Goal: Find specific page/section

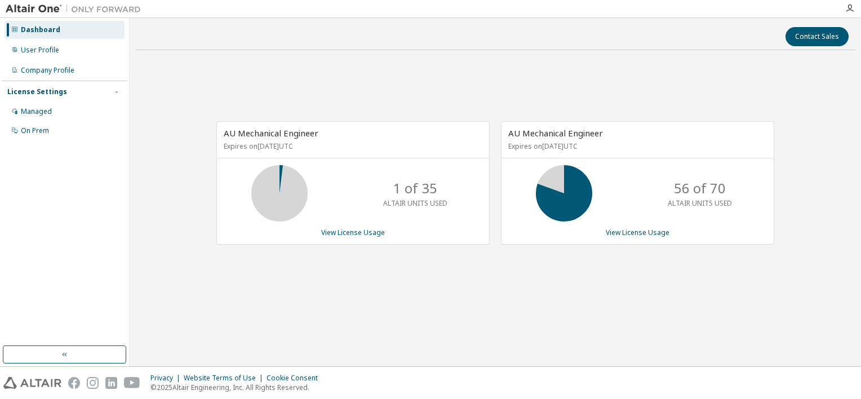
click at [374, 100] on div "AU Mechanical Engineer Expires on [DATE] UTC 1 of 35 ALTAIR UNITS USED View Lic…" at bounding box center [495, 188] width 720 height 259
click at [520, 358] on div "Contact Sales AU Mechanical Engineer Expires on [DATE] UTC 1 of 35 ALTAIR UNITS…" at bounding box center [495, 192] width 720 height 337
click at [520, 356] on div "Contact Sales AU Mechanical Engineer Expires on [DATE] UTC 1 of 35 ALTAIR UNITS…" at bounding box center [495, 192] width 720 height 337
click at [807, 274] on div "AU Mechanical Engineer Expires on [DATE] UTC 1 of 35 ALTAIR UNITS USED View Lic…" at bounding box center [495, 188] width 720 height 259
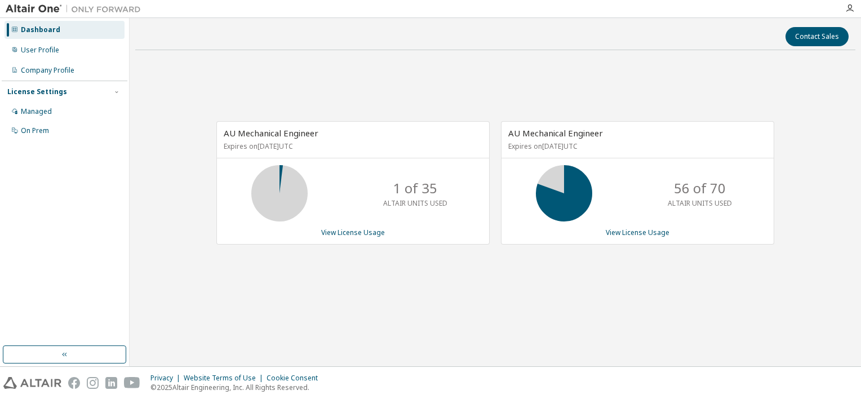
click at [858, 48] on div "Contact Sales AU Mechanical Engineer Expires on [DATE] UTC 1 of 35 ALTAIR UNITS…" at bounding box center [495, 192] width 731 height 348
click at [693, 59] on div "AU Mechanical Engineer Expires on [DATE] UTC 1 of 35 ALTAIR UNITS USED View Lic…" at bounding box center [495, 188] width 720 height 259
click at [848, 6] on icon "button" at bounding box center [849, 8] width 9 height 9
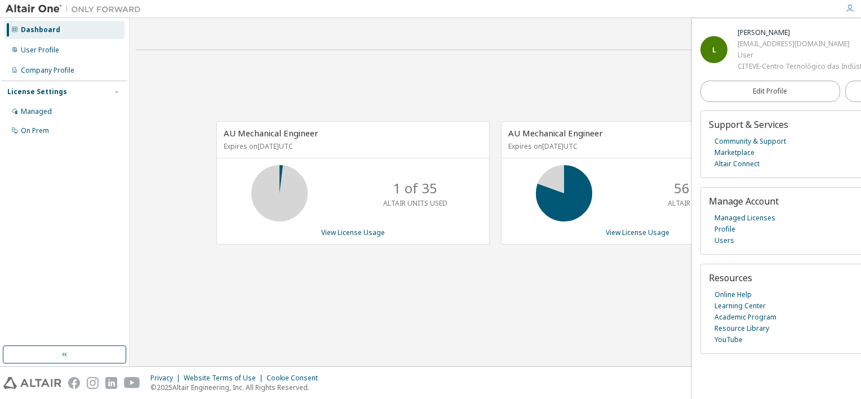
click at [560, 346] on div "Contact Sales AU Mechanical Engineer Expires on [DATE] UTC 1 of 35 ALTAIR UNITS…" at bounding box center [495, 192] width 720 height 337
click at [850, 5] on icon "button" at bounding box center [849, 8] width 9 height 9
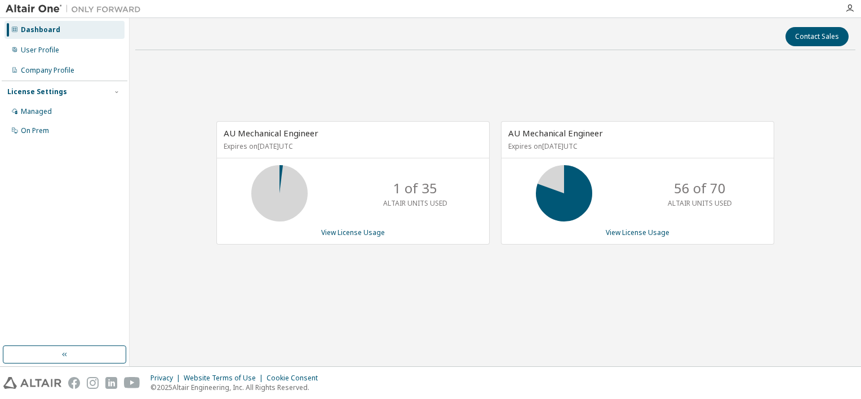
click at [754, 86] on div "AU Mechanical Engineer Expires on [DATE] UTC 1 of 35 ALTAIR UNITS USED View Lic…" at bounding box center [495, 188] width 720 height 259
click at [640, 264] on div "AU Mechanical Engineer Expires on [DATE] UTC 1 of 35 ALTAIR UNITS USED View Lic…" at bounding box center [495, 188] width 720 height 259
click at [640, 263] on div "AU Mechanical Engineer Expires on [DATE] UTC 1 of 35 ALTAIR UNITS USED View Lic…" at bounding box center [495, 188] width 720 height 259
click at [642, 268] on div "AU Mechanical Engineer Expires on [DATE] UTC 1 of 35 ALTAIR UNITS USED View Lic…" at bounding box center [495, 188] width 720 height 259
click at [641, 268] on div "AU Mechanical Engineer Expires on [DATE] UTC 1 of 35 ALTAIR UNITS USED View Lic…" at bounding box center [495, 188] width 720 height 259
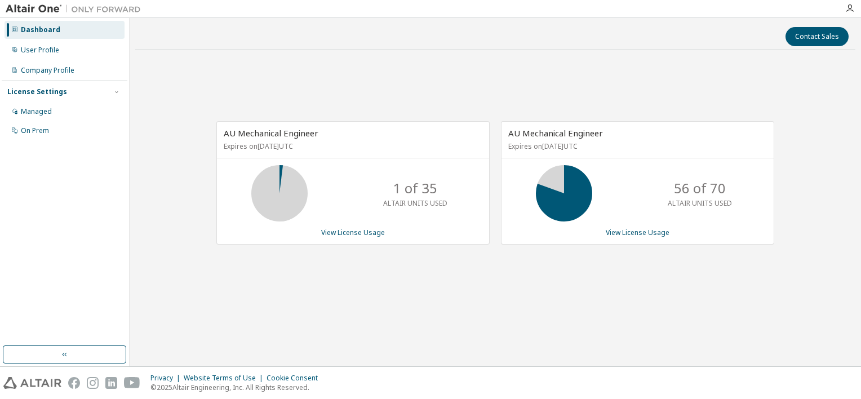
click at [642, 268] on div "AU Mechanical Engineer Expires on [DATE] UTC 1 of 35 ALTAIR UNITS USED View Lic…" at bounding box center [495, 188] width 720 height 259
click at [720, 345] on div "Contact Sales AU Mechanical Engineer Expires on [DATE] UTC 1 of 35 ALTAIR UNITS…" at bounding box center [495, 192] width 720 height 337
click at [721, 345] on div "Contact Sales AU Mechanical Engineer Expires on [DATE] UTC 1 of 35 ALTAIR UNITS…" at bounding box center [495, 192] width 720 height 337
